Goal: Information Seeking & Learning: Learn about a topic

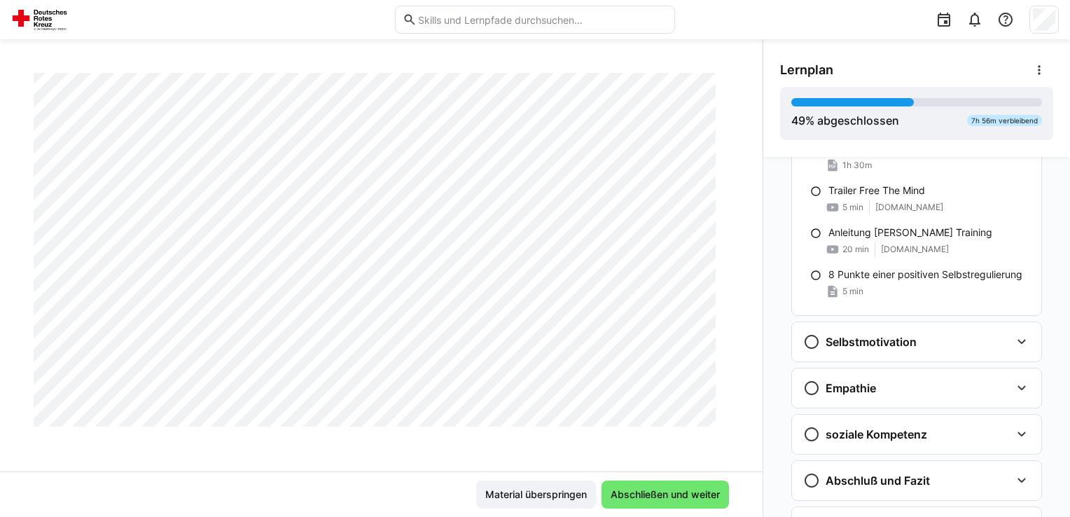
scroll to position [809, 0]
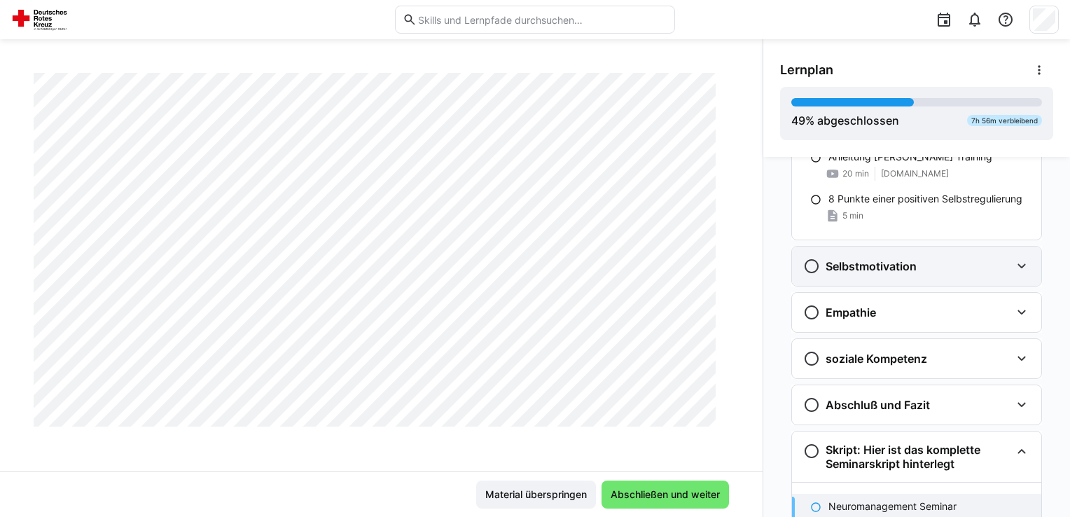
click at [882, 260] on h3 "Selbstmotivation" at bounding box center [870, 266] width 91 height 14
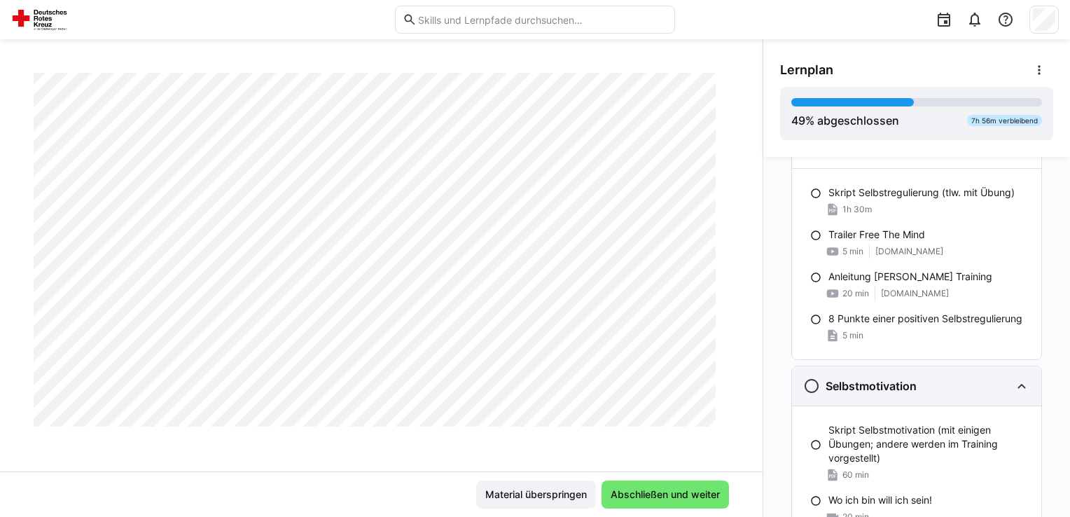
scroll to position [669, 0]
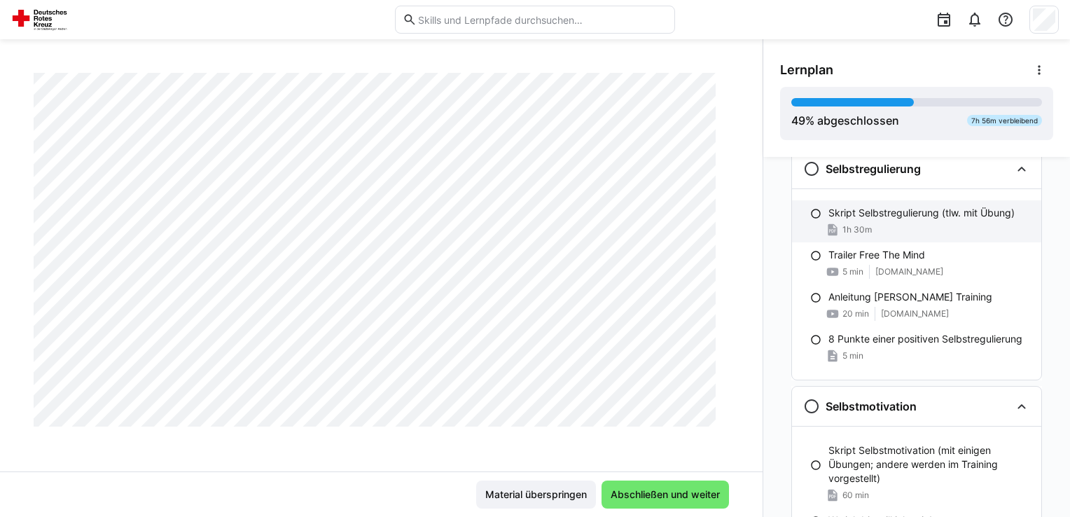
click at [879, 217] on p "Skript Selbstregulierung (tlw. mit Übung)" at bounding box center [921, 213] width 186 height 14
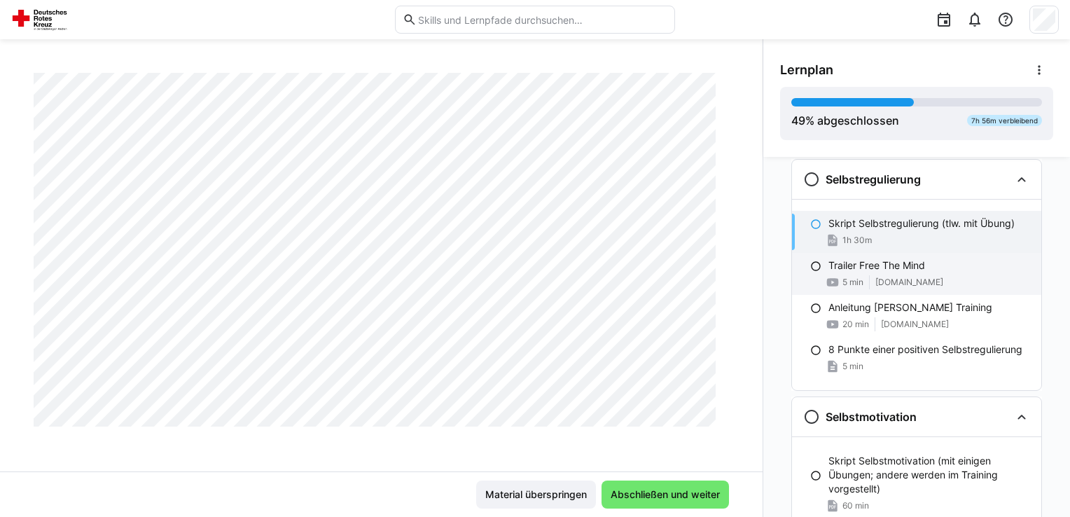
scroll to position [589, 0]
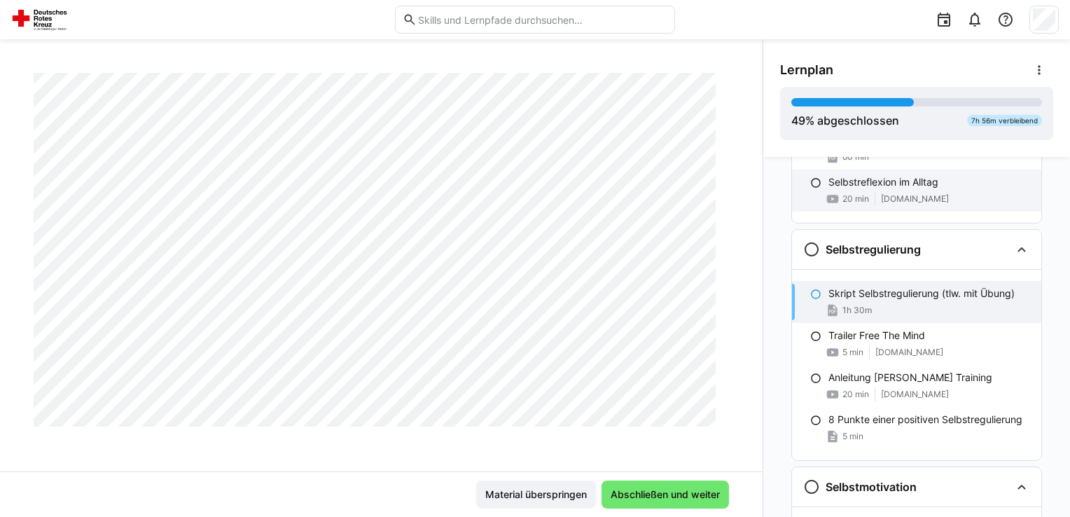
click at [857, 198] on span "20 min" at bounding box center [855, 198] width 27 height 11
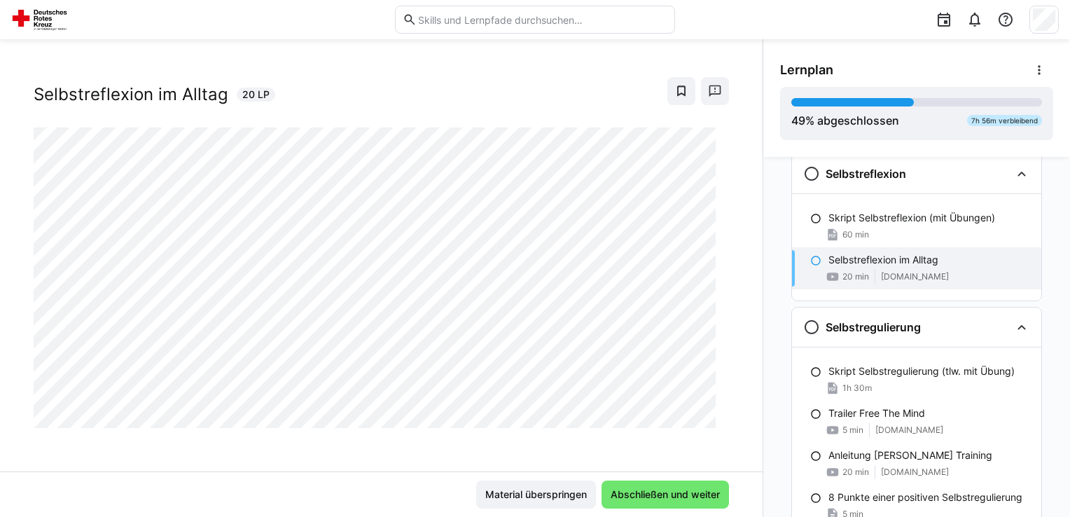
scroll to position [505, 0]
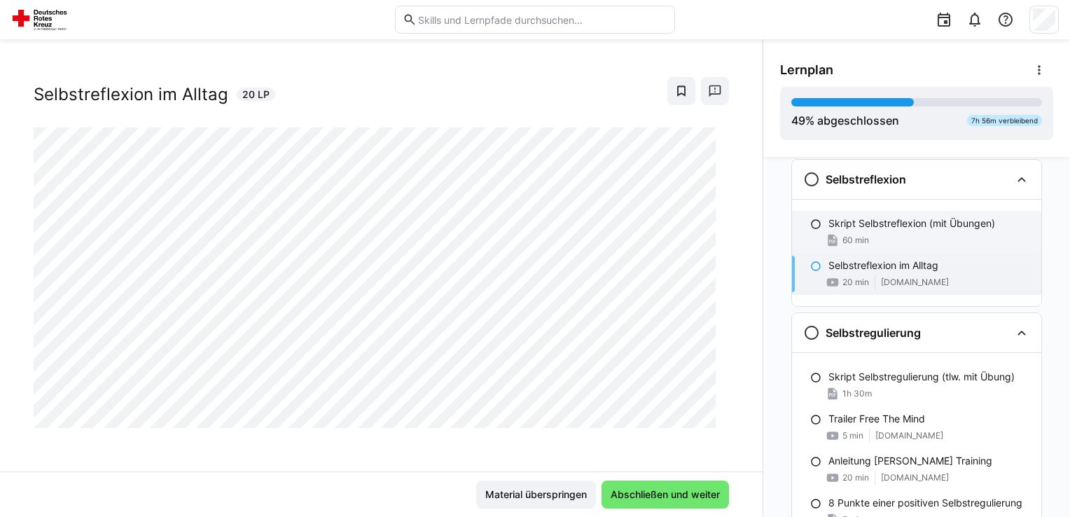
click at [853, 239] on span "60 min" at bounding box center [855, 240] width 27 height 11
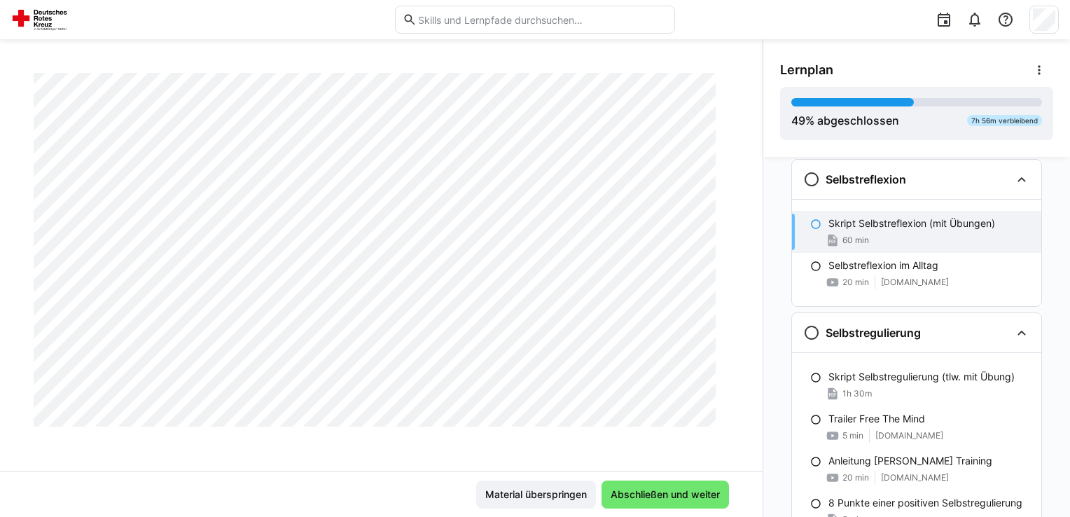
scroll to position [10428, 0]
click at [862, 229] on div "Skript Selbstreflexion (mit Übungen) 60 min" at bounding box center [916, 232] width 249 height 42
click at [853, 269] on p "Selbstreflexion im Alltag" at bounding box center [883, 265] width 110 height 14
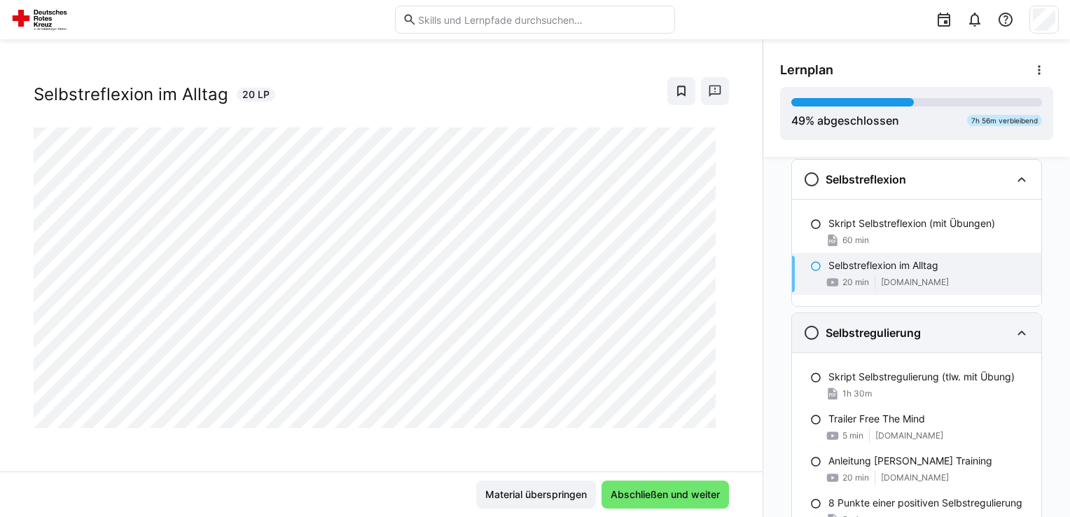
click at [853, 328] on h3 "Selbstregulierung" at bounding box center [872, 333] width 95 height 14
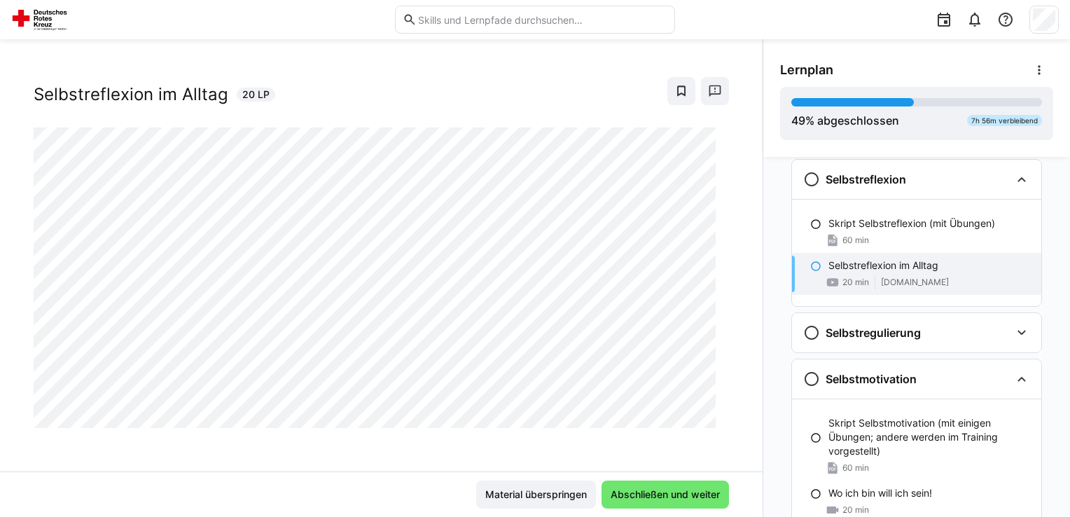
click at [858, 277] on span "20 min" at bounding box center [855, 282] width 27 height 11
click at [858, 326] on h3 "Selbstregulierung" at bounding box center [872, 333] width 95 height 14
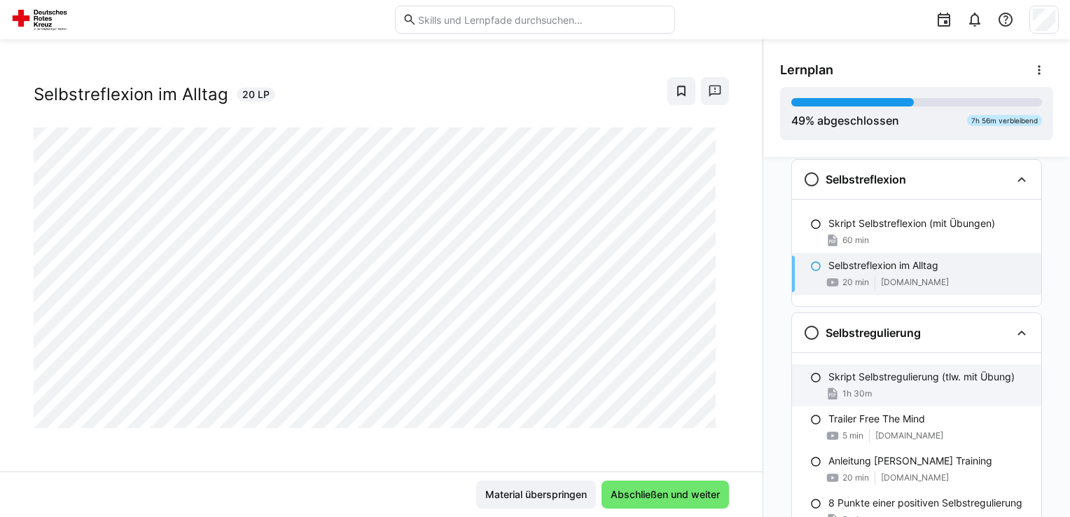
click at [863, 375] on p "Skript Selbstregulierung (tlw. mit Übung)" at bounding box center [921, 377] width 186 height 14
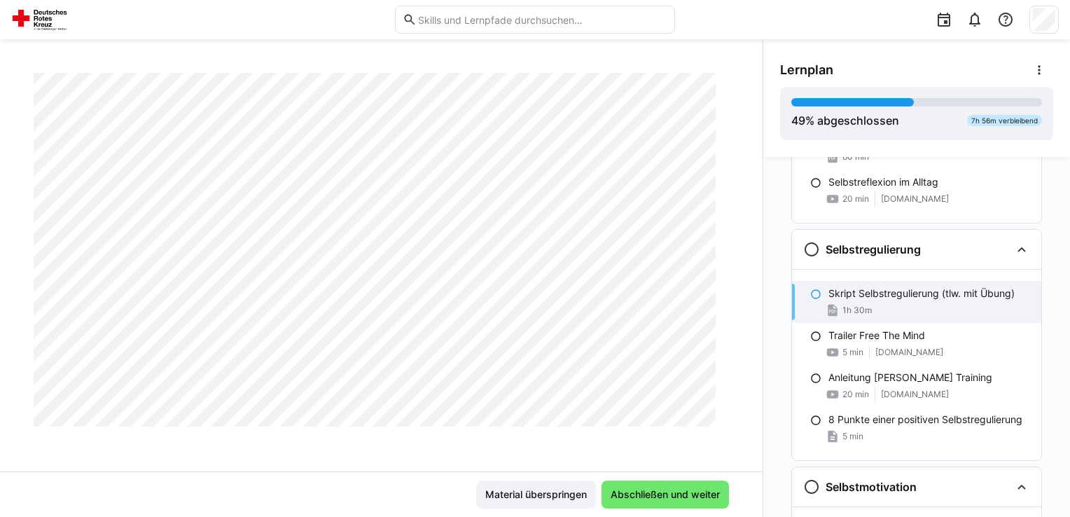
scroll to position [2817, 0]
click at [930, 347] on span "[DOMAIN_NAME]" at bounding box center [909, 352] width 68 height 11
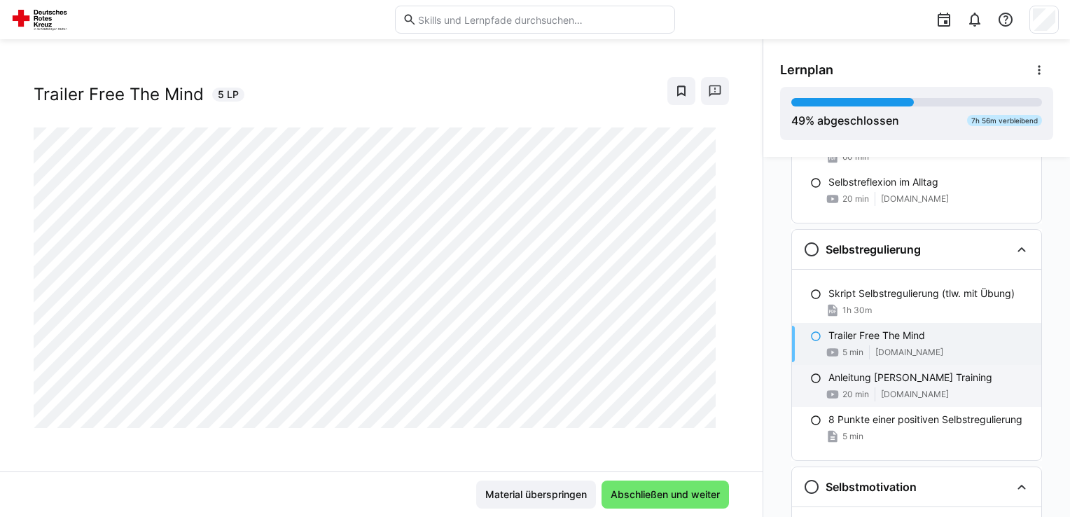
click at [926, 376] on p "Anleitung [PERSON_NAME] Training" at bounding box center [910, 377] width 164 height 14
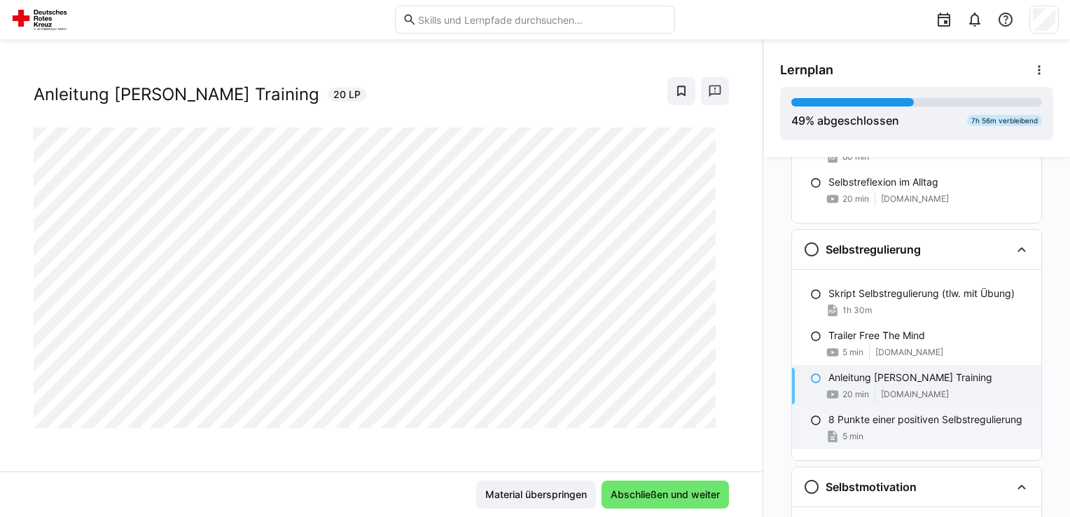
click at [915, 414] on p "8 Punkte einer positiven Selbstregulierung" at bounding box center [925, 419] width 194 height 14
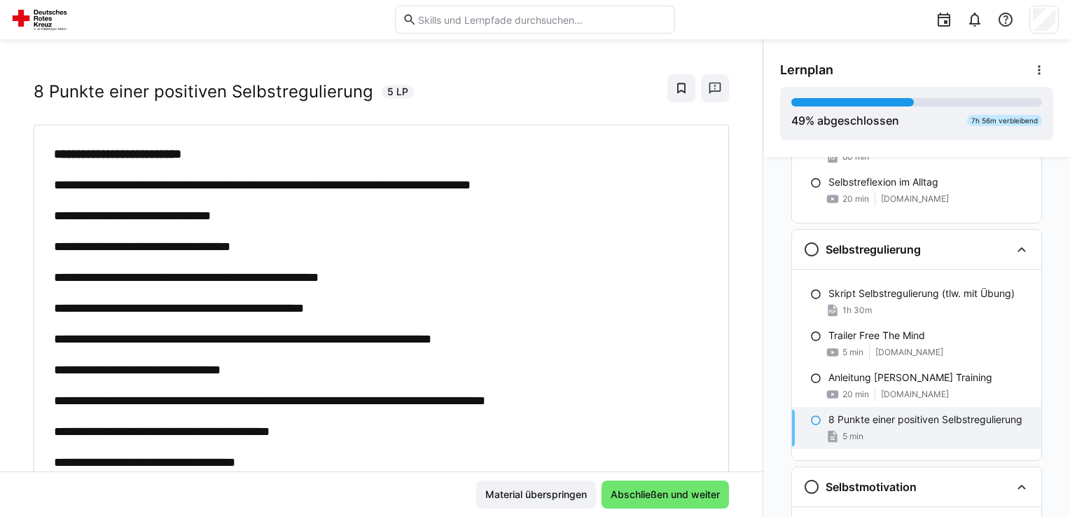
scroll to position [0, 0]
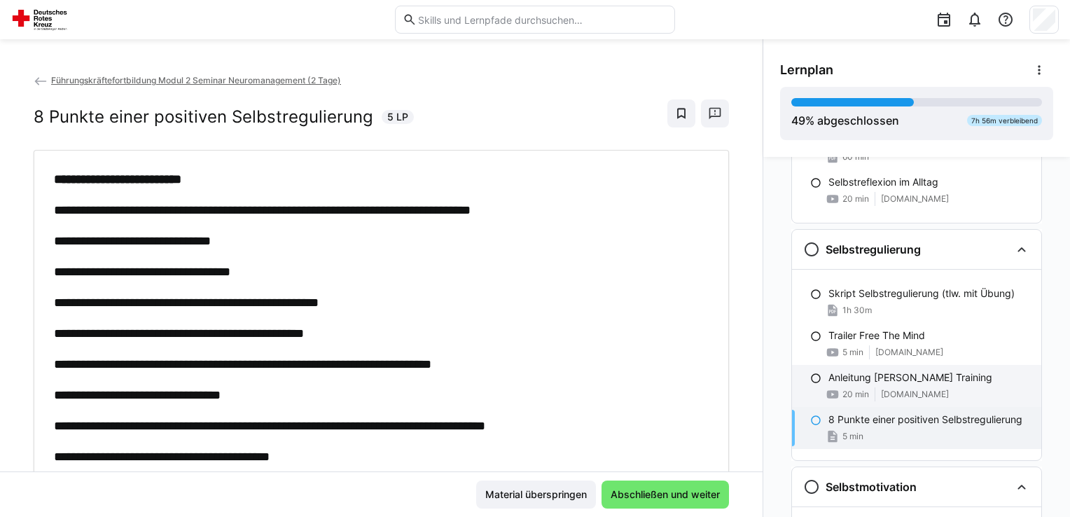
click at [874, 377] on p "Anleitung [PERSON_NAME] Training" at bounding box center [910, 377] width 164 height 14
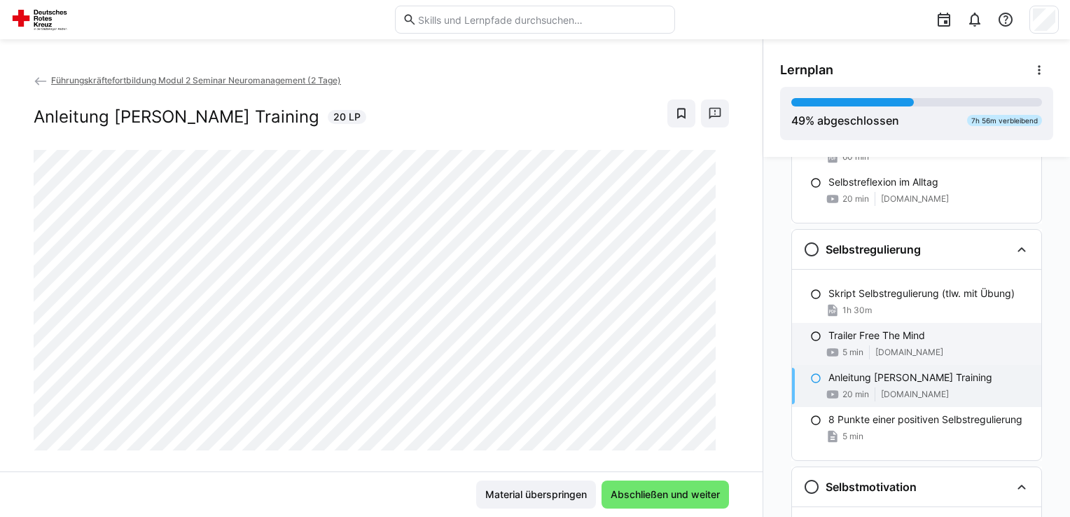
click at [893, 329] on p "Trailer Free The Mind" at bounding box center [876, 335] width 97 height 14
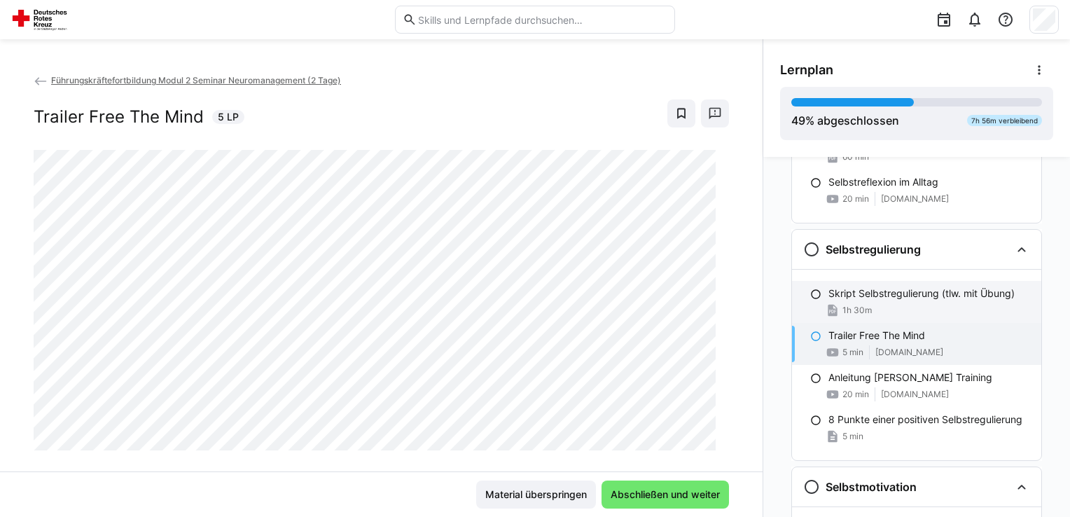
click at [877, 295] on p "Skript Selbstregulierung (tlw. mit Übung)" at bounding box center [921, 293] width 186 height 14
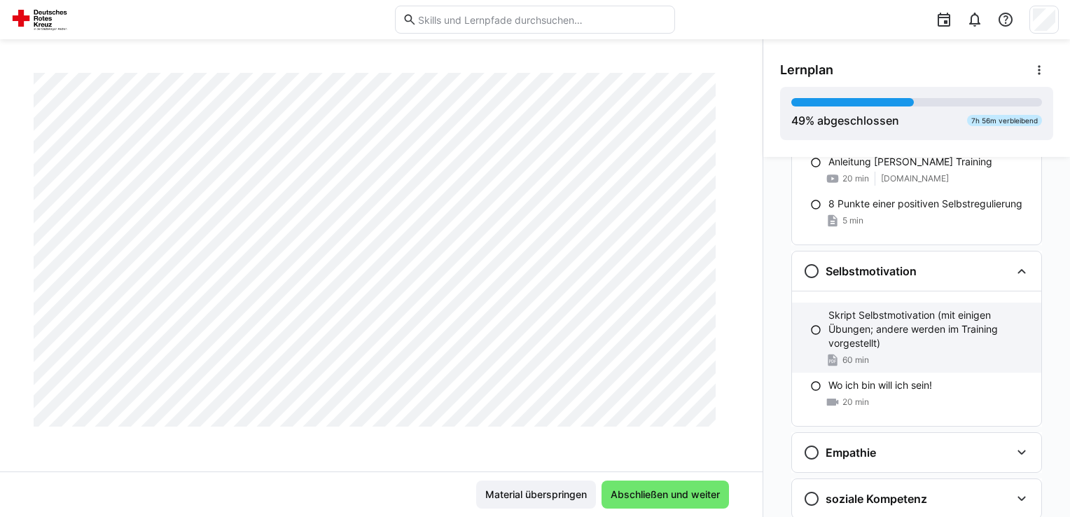
scroll to position [1014, 0]
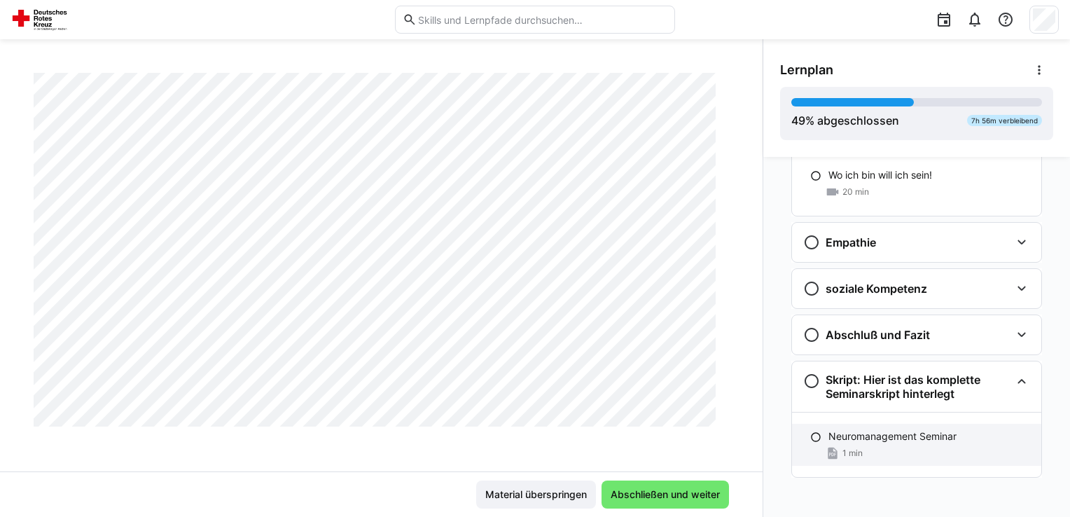
click at [888, 431] on p "Neuromanagement Seminar" at bounding box center [892, 436] width 128 height 14
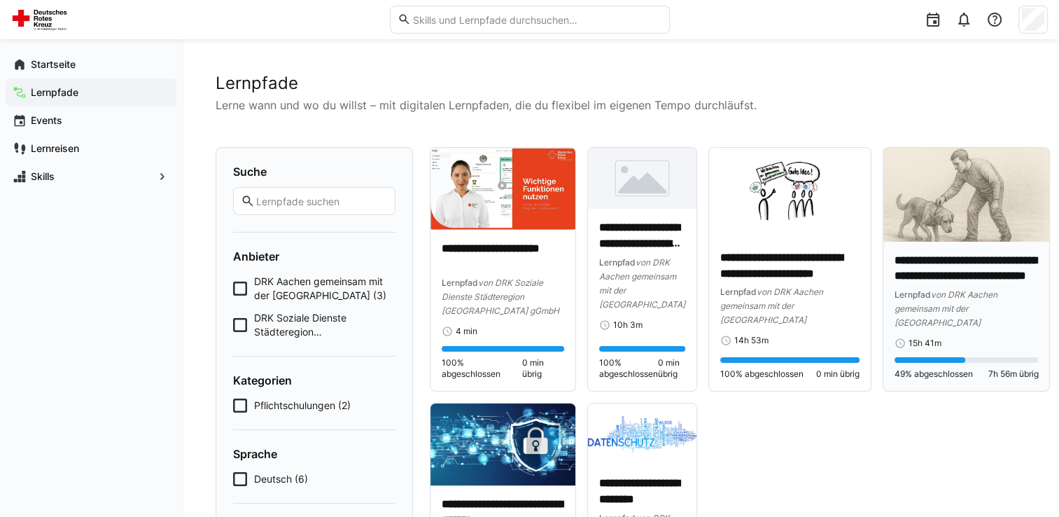
click at [955, 217] on img at bounding box center [967, 195] width 167 height 94
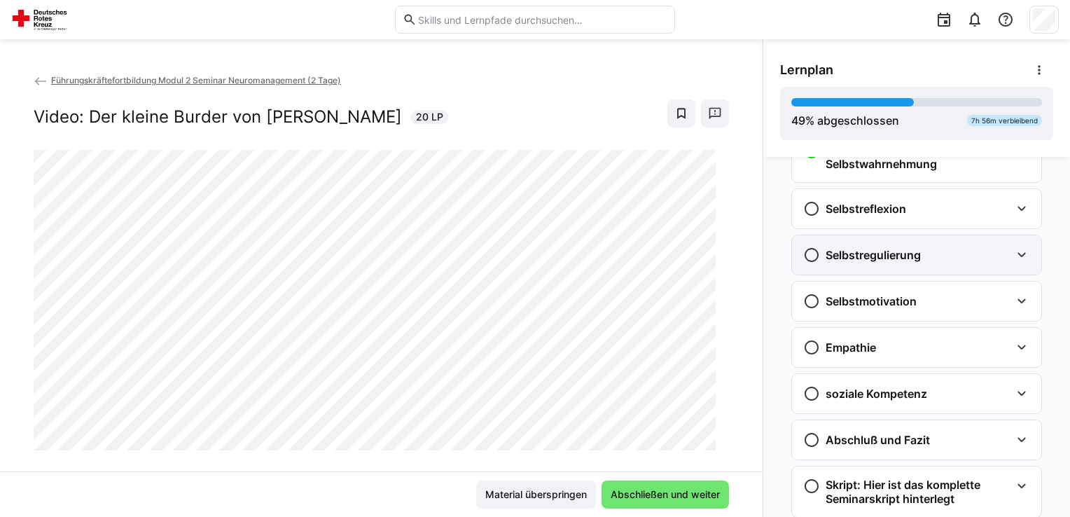
scroll to position [502, 0]
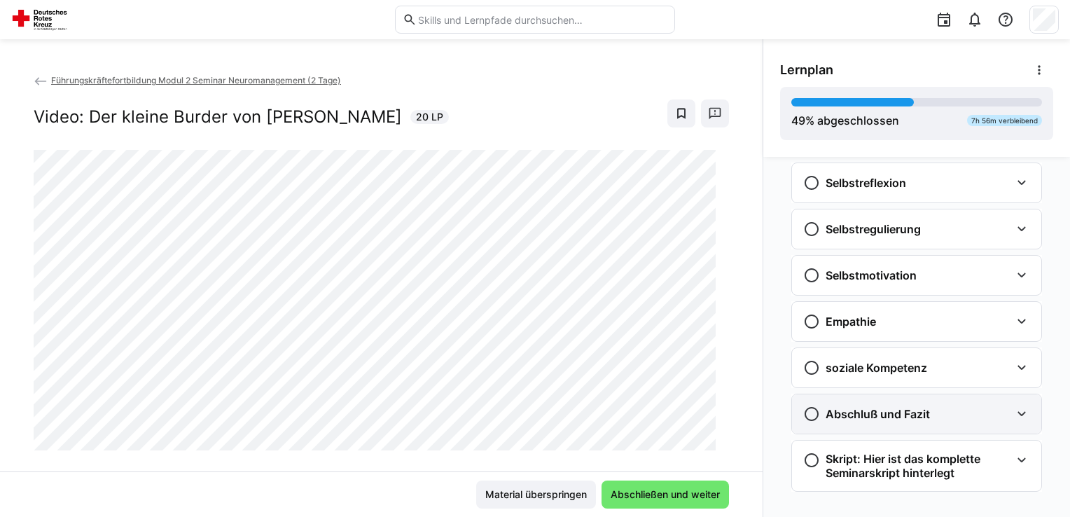
click at [902, 452] on h3 "Skript: Hier ist das komplette Seminarskript hinterlegt" at bounding box center [917, 466] width 185 height 28
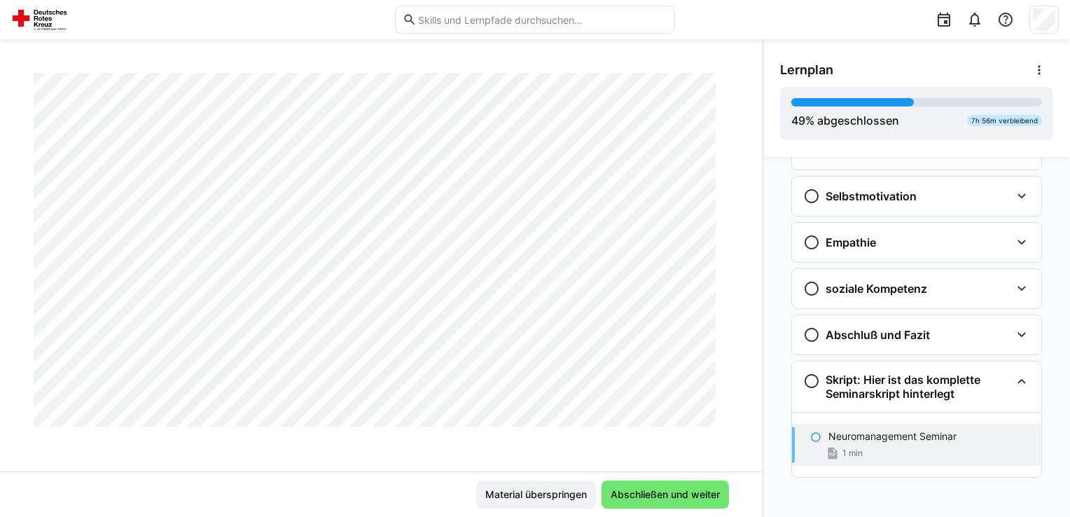
scroll to position [58901, 0]
